Goal: Task Accomplishment & Management: Manage account settings

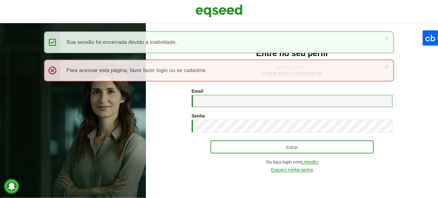
type input "**********"
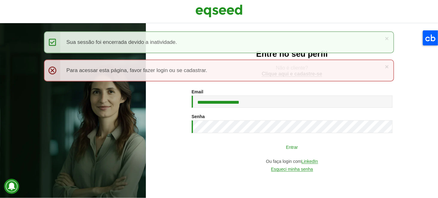
click at [260, 146] on button "Entrar" at bounding box center [292, 147] width 163 height 12
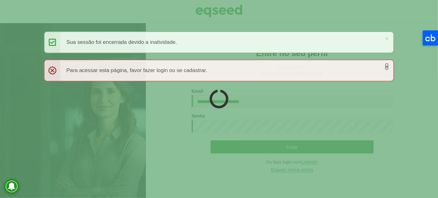
click at [386, 67] on link "×" at bounding box center [387, 66] width 4 height 7
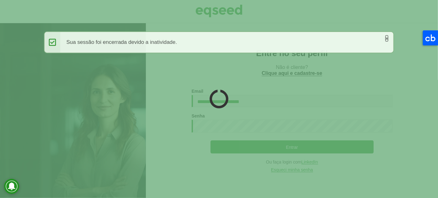
drag, startPoint x: 388, startPoint y: 39, endPoint x: 369, endPoint y: 58, distance: 27.5
click at [388, 39] on link "×" at bounding box center [387, 38] width 4 height 7
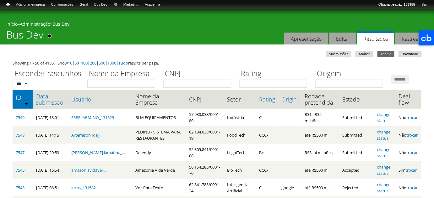
click at [56, 106] on link "Data submissão" at bounding box center [50, 99] width 29 height 13
